Goal: Find specific page/section: Find specific page/section

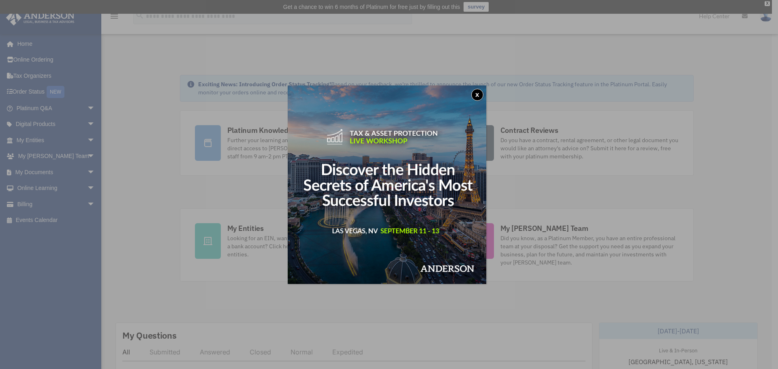
click at [479, 93] on button "x" at bounding box center [477, 95] width 12 height 12
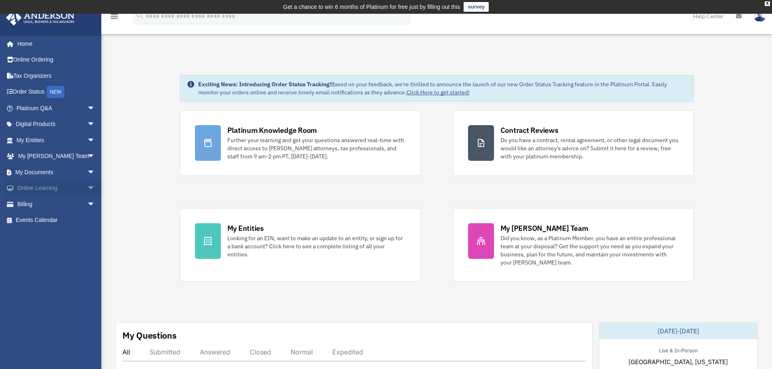
click at [37, 187] on link "Online Learning arrow_drop_down" at bounding box center [57, 188] width 102 height 16
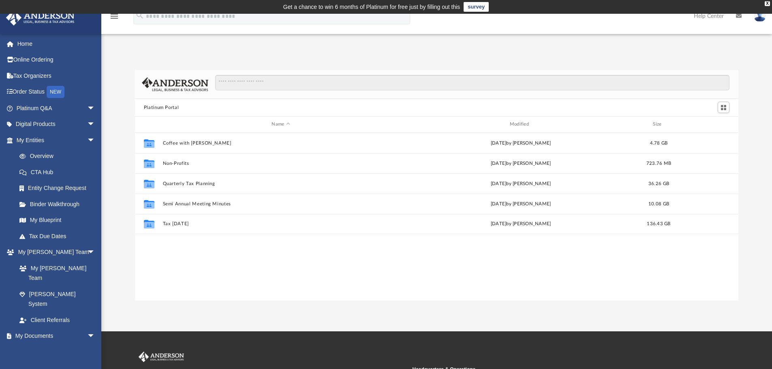
scroll to position [178, 597]
click at [243, 88] on input "Search files and folders" at bounding box center [472, 82] width 514 height 15
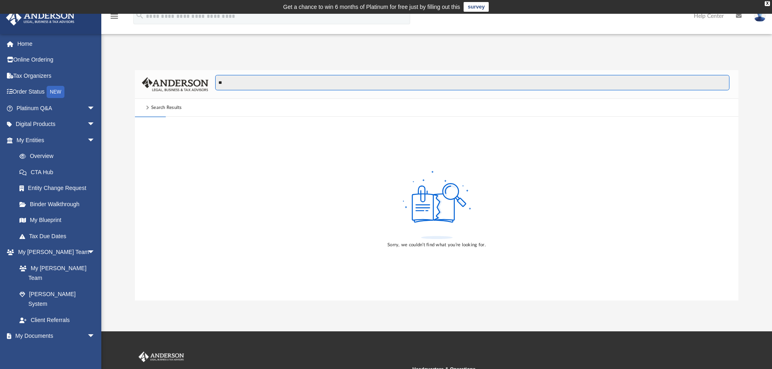
type input "*"
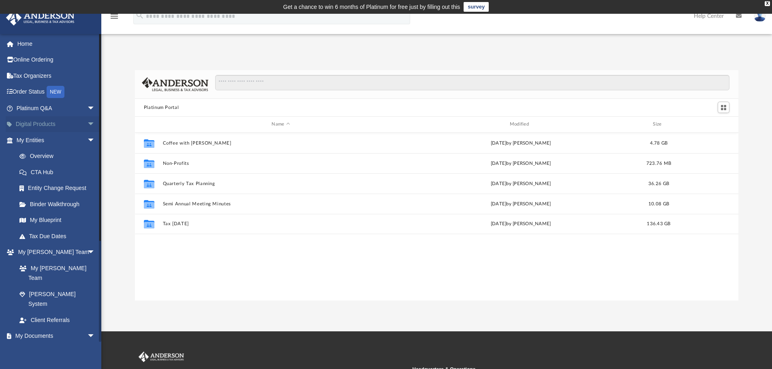
click at [45, 123] on link "Digital Products arrow_drop_down" at bounding box center [57, 124] width 102 height 16
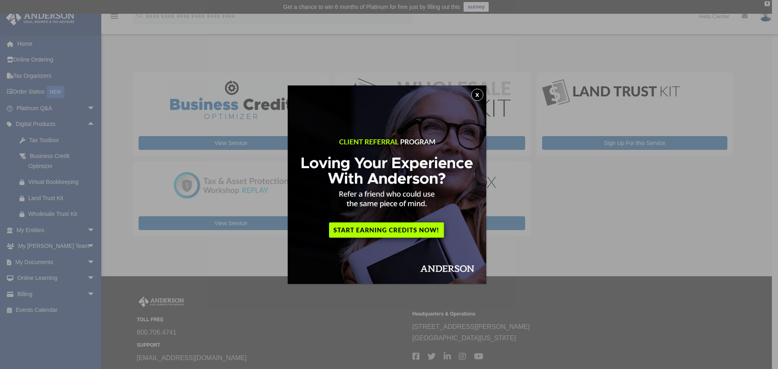
click at [478, 92] on button "x" at bounding box center [477, 95] width 12 height 12
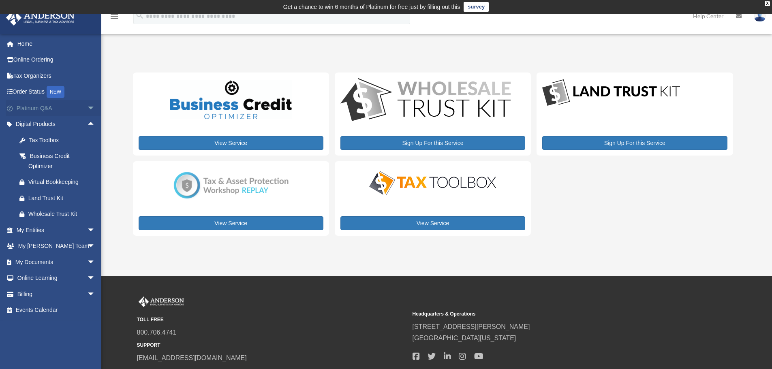
click at [87, 109] on span "arrow_drop_down" at bounding box center [95, 108] width 16 height 17
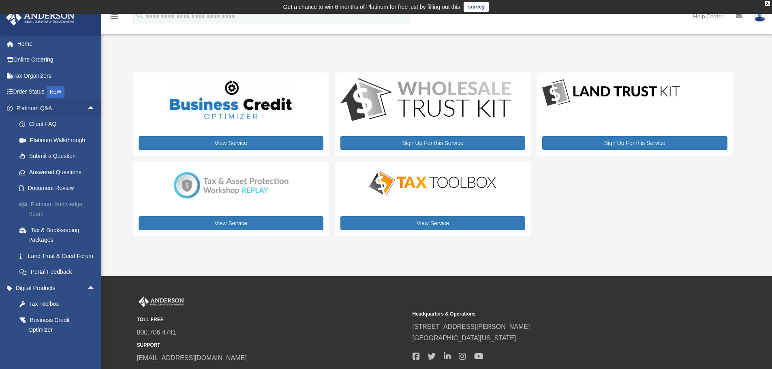
click at [67, 205] on link "Platinum Knowledge Room" at bounding box center [59, 209] width 96 height 26
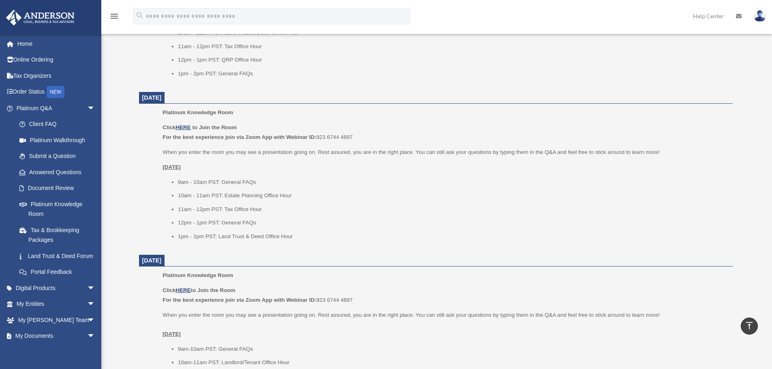
scroll to position [649, 0]
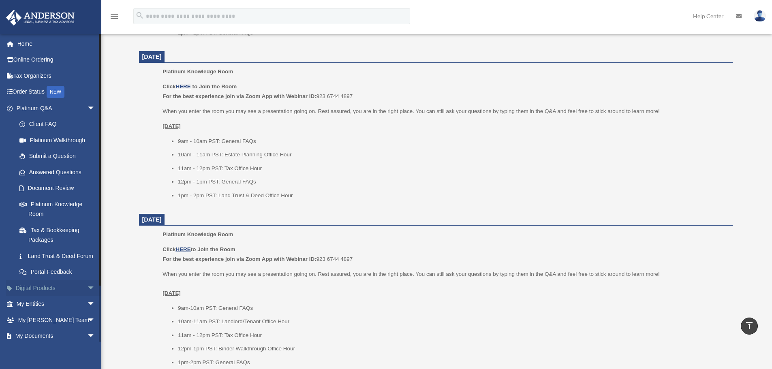
click at [87, 297] on span "arrow_drop_down" at bounding box center [95, 288] width 16 height 17
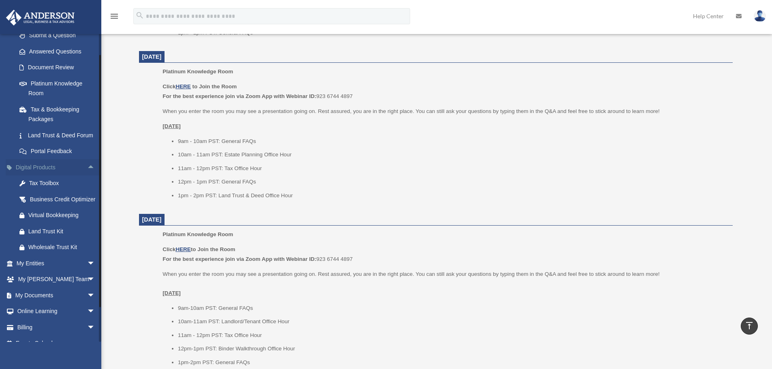
scroll to position [122, 0]
click at [87, 303] on span "arrow_drop_down" at bounding box center [95, 295] width 16 height 17
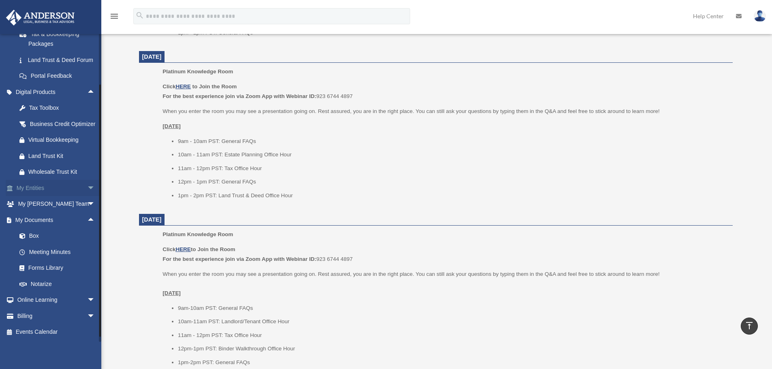
scroll to position [216, 0]
click at [46, 267] on link "Forms Library" at bounding box center [59, 268] width 96 height 16
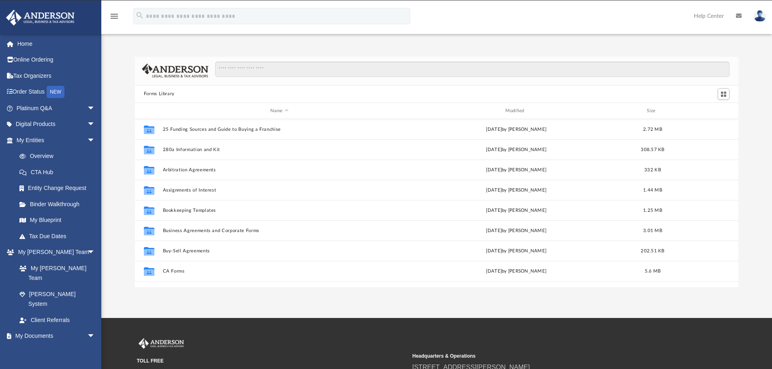
scroll to position [178, 597]
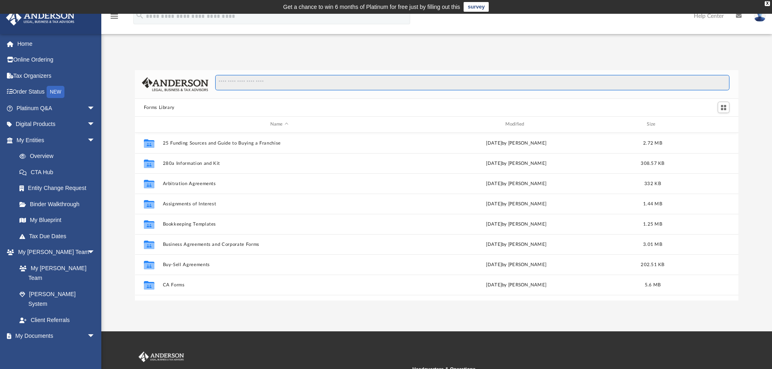
click at [245, 84] on input "Search files and folders" at bounding box center [472, 82] width 514 height 15
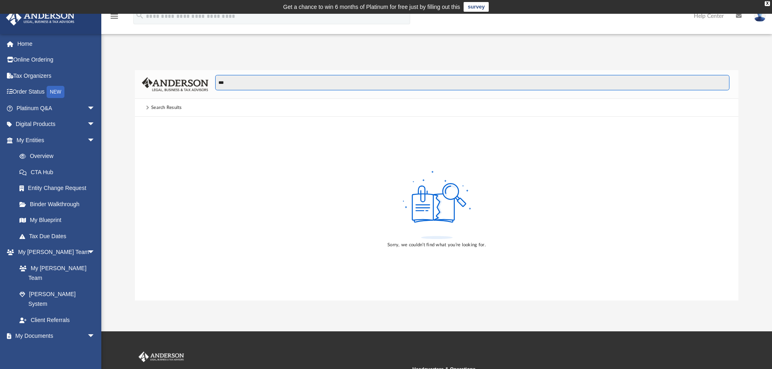
type input "***"
drag, startPoint x: 235, startPoint y: 74, endPoint x: 190, endPoint y: 84, distance: 46.8
click at [190, 84] on div "***" at bounding box center [437, 84] width 604 height 29
drag, startPoint x: 233, startPoint y: 78, endPoint x: 188, endPoint y: 84, distance: 45.0
click at [188, 84] on div "***" at bounding box center [437, 84] width 604 height 29
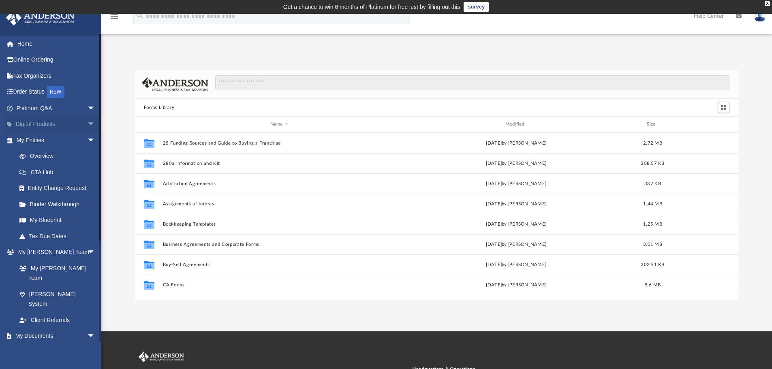
click at [43, 125] on link "Digital Products arrow_drop_down" at bounding box center [57, 124] width 102 height 16
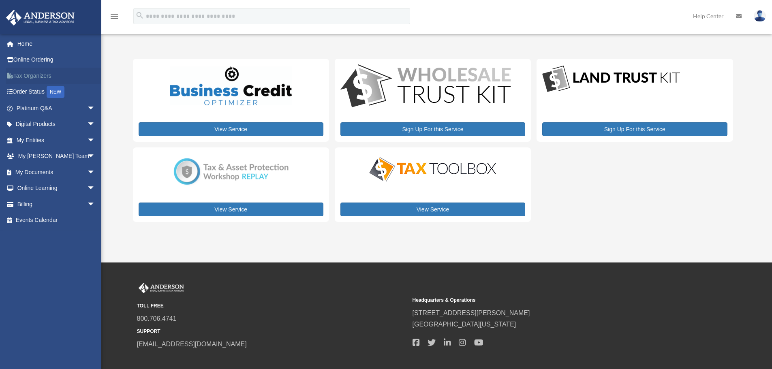
click at [40, 77] on link "Tax Organizers" at bounding box center [57, 76] width 102 height 16
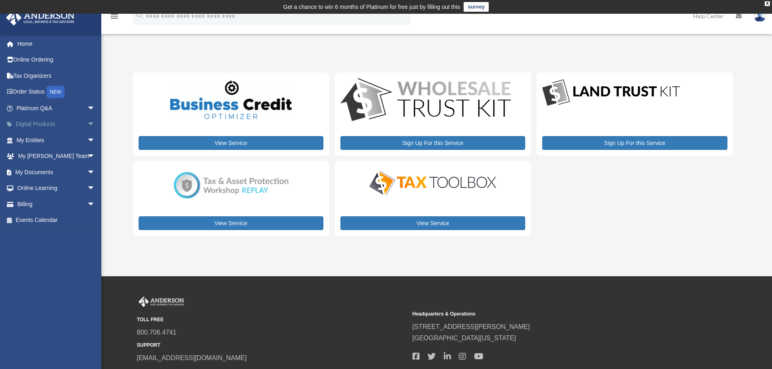
click at [87, 123] on span "arrow_drop_down" at bounding box center [95, 124] width 16 height 17
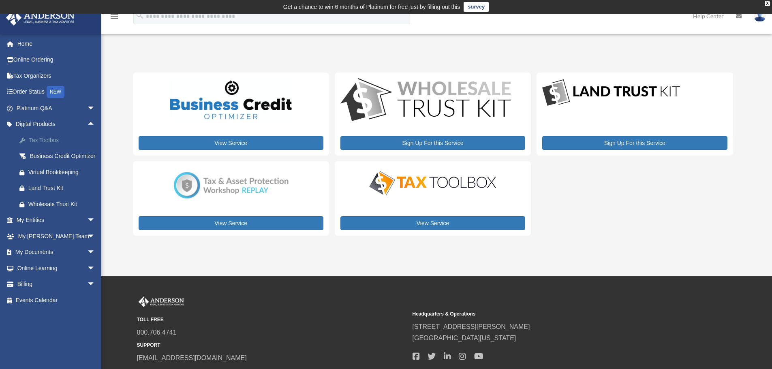
click at [52, 143] on div "Tax Toolbox" at bounding box center [62, 140] width 69 height 10
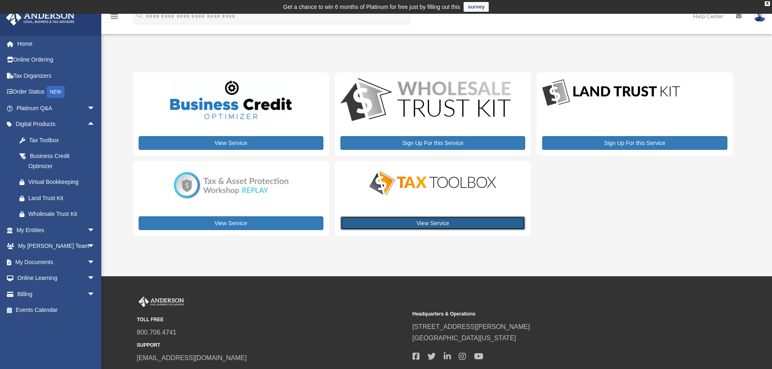
click at [428, 224] on link "View Service" at bounding box center [432, 223] width 185 height 14
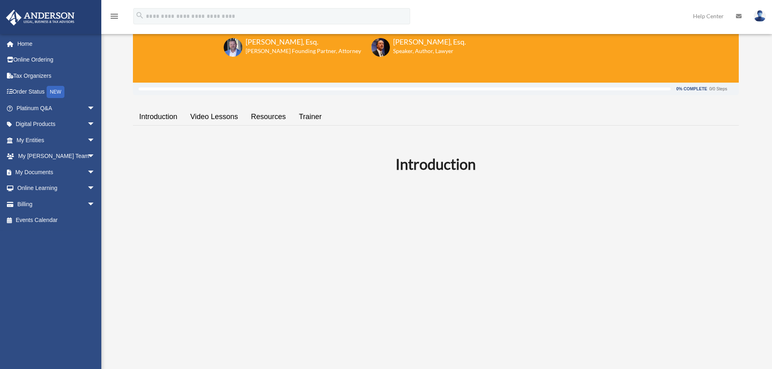
scroll to position [162, 0]
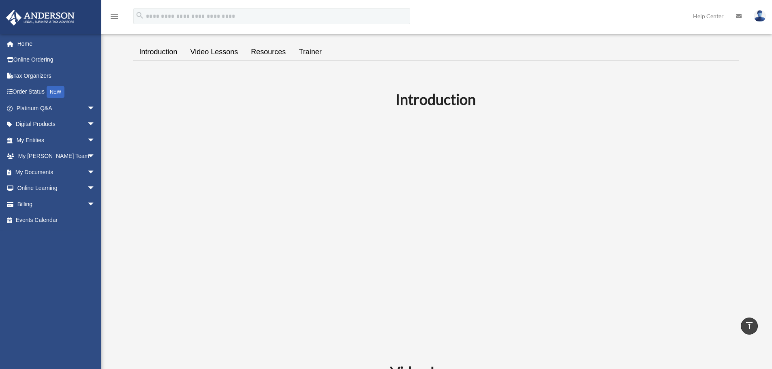
click at [278, 50] on link "Resources" at bounding box center [268, 52] width 48 height 23
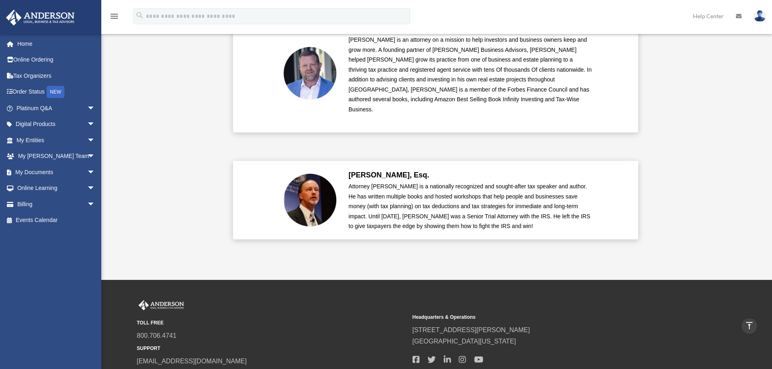
scroll to position [1962, 0]
